Goal: Transaction & Acquisition: Register for event/course

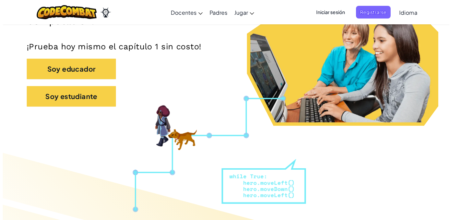
scroll to position [172, 0]
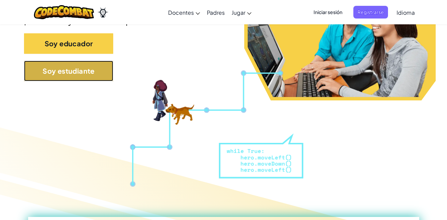
click at [98, 72] on button "Soy estudiante" at bounding box center [68, 71] width 89 height 21
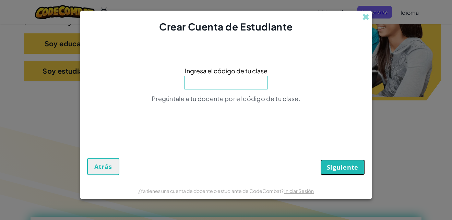
click at [328, 168] on span "Siguiente" at bounding box center [343, 167] width 32 height 8
click at [368, 22] on div "Crear Cuenta de Estudiante" at bounding box center [226, 22] width 292 height 23
click at [365, 18] on span at bounding box center [365, 16] width 7 height 7
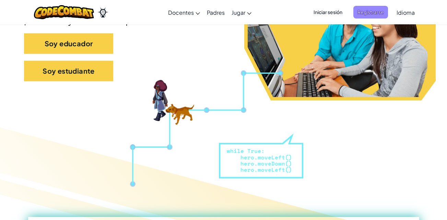
click at [371, 15] on span "Registrarse" at bounding box center [370, 12] width 35 height 13
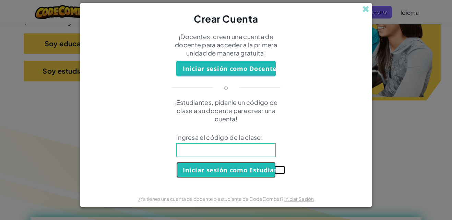
drag, startPoint x: 256, startPoint y: 173, endPoint x: 259, endPoint y: 176, distance: 4.1
click at [258, 175] on button "Iniciar sesión como Estudiante" at bounding box center [226, 170] width 100 height 16
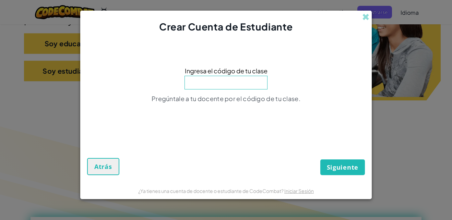
click at [226, 85] on input at bounding box center [226, 83] width 83 height 14
click at [354, 168] on span "Siguiente" at bounding box center [343, 167] width 32 height 8
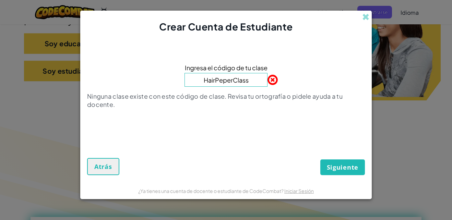
click at [268, 84] on span at bounding box center [268, 80] width 0 height 14
click at [268, 81] on span at bounding box center [268, 80] width 0 height 14
click at [253, 82] on input "HairPeperClass" at bounding box center [226, 80] width 83 height 14
type input "H"
click at [249, 83] on input at bounding box center [226, 80] width 83 height 14
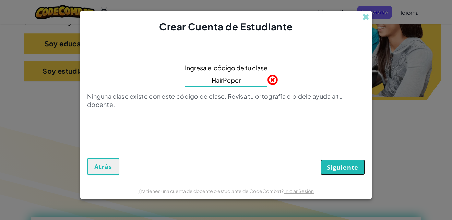
click at [339, 167] on span "Siguiente" at bounding box center [343, 167] width 32 height 8
click at [349, 168] on span "Siguiente" at bounding box center [343, 167] width 32 height 8
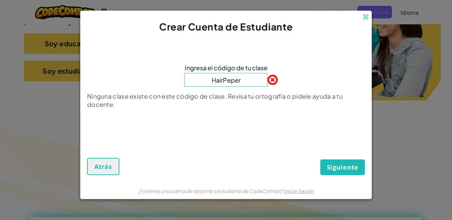
click at [245, 81] on input "HairPeper" at bounding box center [226, 80] width 83 height 14
type input "H"
click at [245, 81] on input at bounding box center [226, 80] width 83 height 14
click at [346, 172] on button "Siguiente" at bounding box center [342, 168] width 45 height 16
click at [342, 165] on span "Siguiente" at bounding box center [343, 167] width 32 height 8
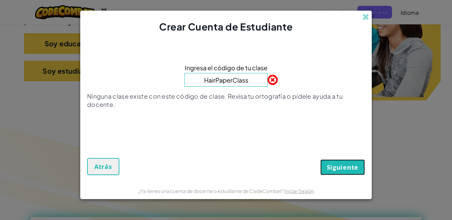
click at [340, 165] on span "Siguiente" at bounding box center [343, 167] width 32 height 8
click at [248, 80] on input "HairPaperClass" at bounding box center [226, 80] width 83 height 14
type input "H"
click at [368, 17] on span at bounding box center [365, 16] width 7 height 7
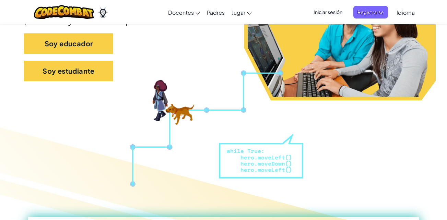
click at [339, 11] on span "Iniciar sesión" at bounding box center [327, 12] width 37 height 13
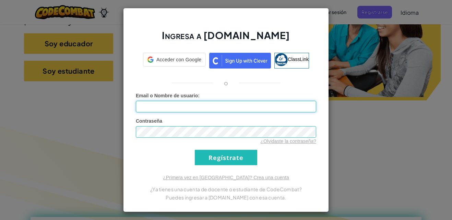
type input "CAROL76XDP"
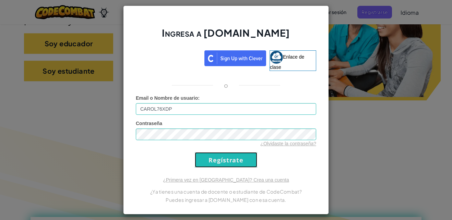
click at [220, 164] on input "Regístrate" at bounding box center [226, 159] width 62 height 15
click at [218, 163] on input "Regístrate" at bounding box center [226, 159] width 62 height 15
